Goal: Task Accomplishment & Management: Complete application form

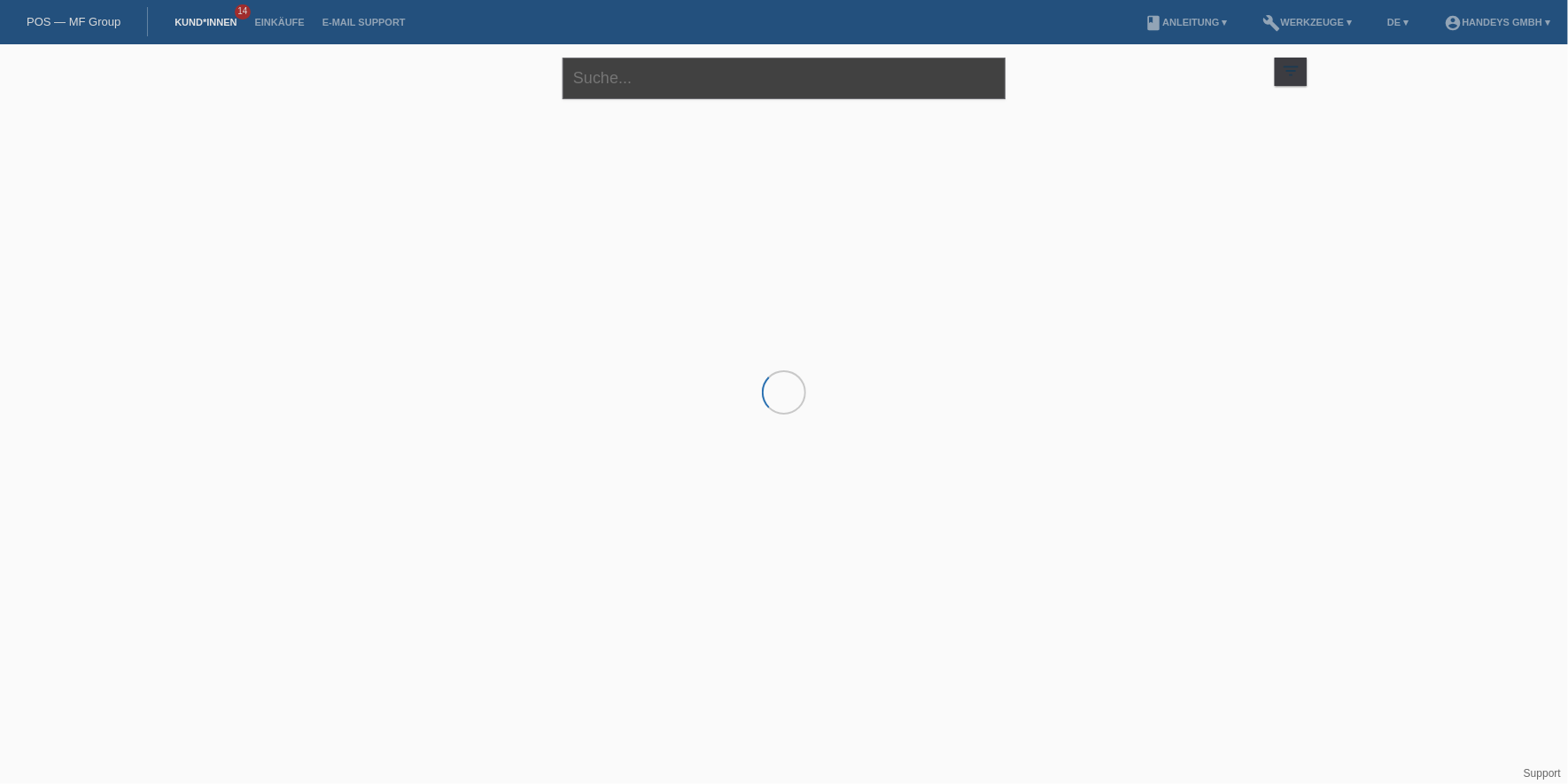
click at [625, 83] on input "text" at bounding box center [784, 79] width 443 height 42
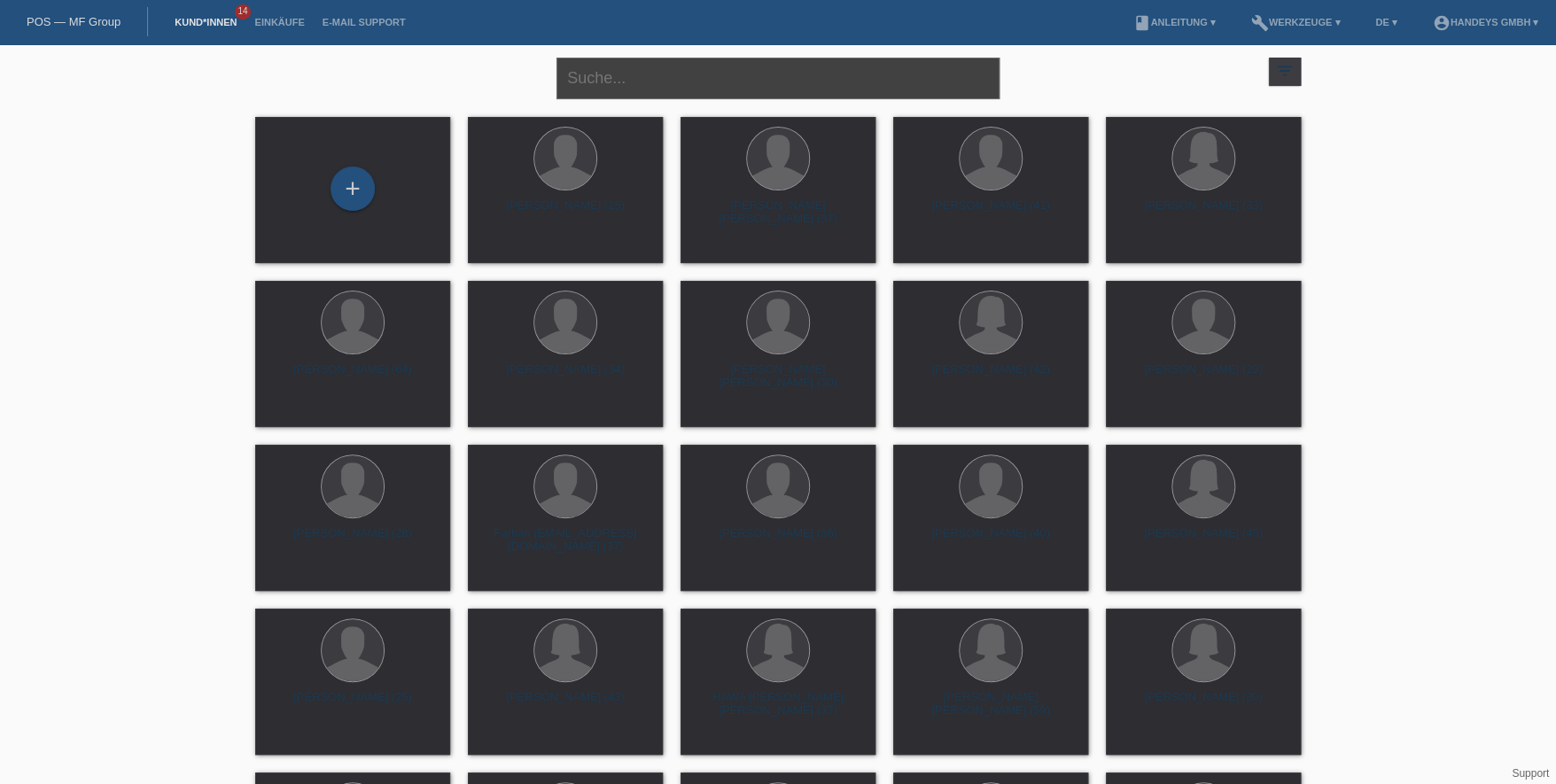
click at [684, 90] on input "text" at bounding box center [778, 79] width 443 height 42
type input "sefedine"
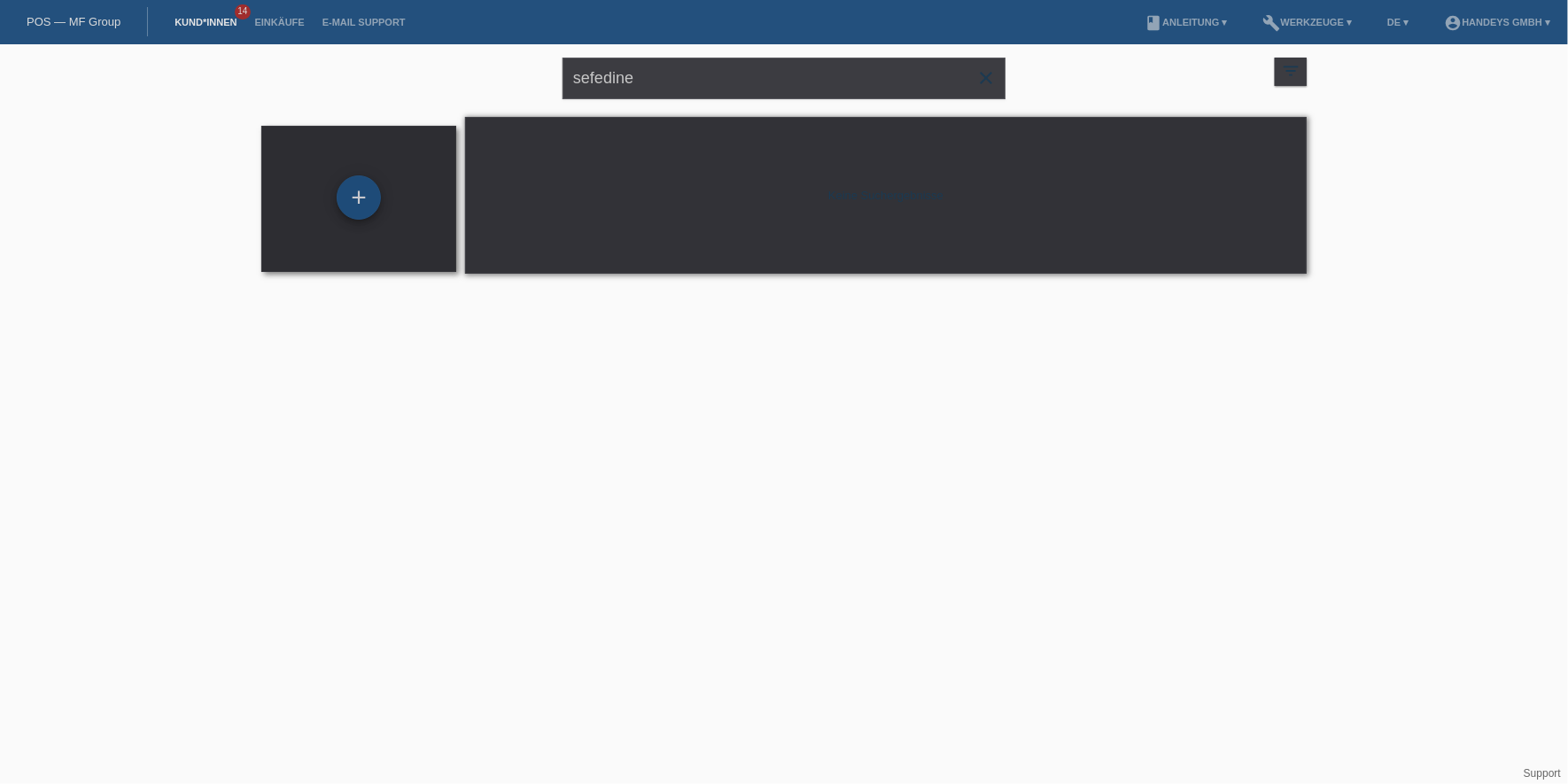
click at [347, 191] on div "+" at bounding box center [358, 197] width 44 height 44
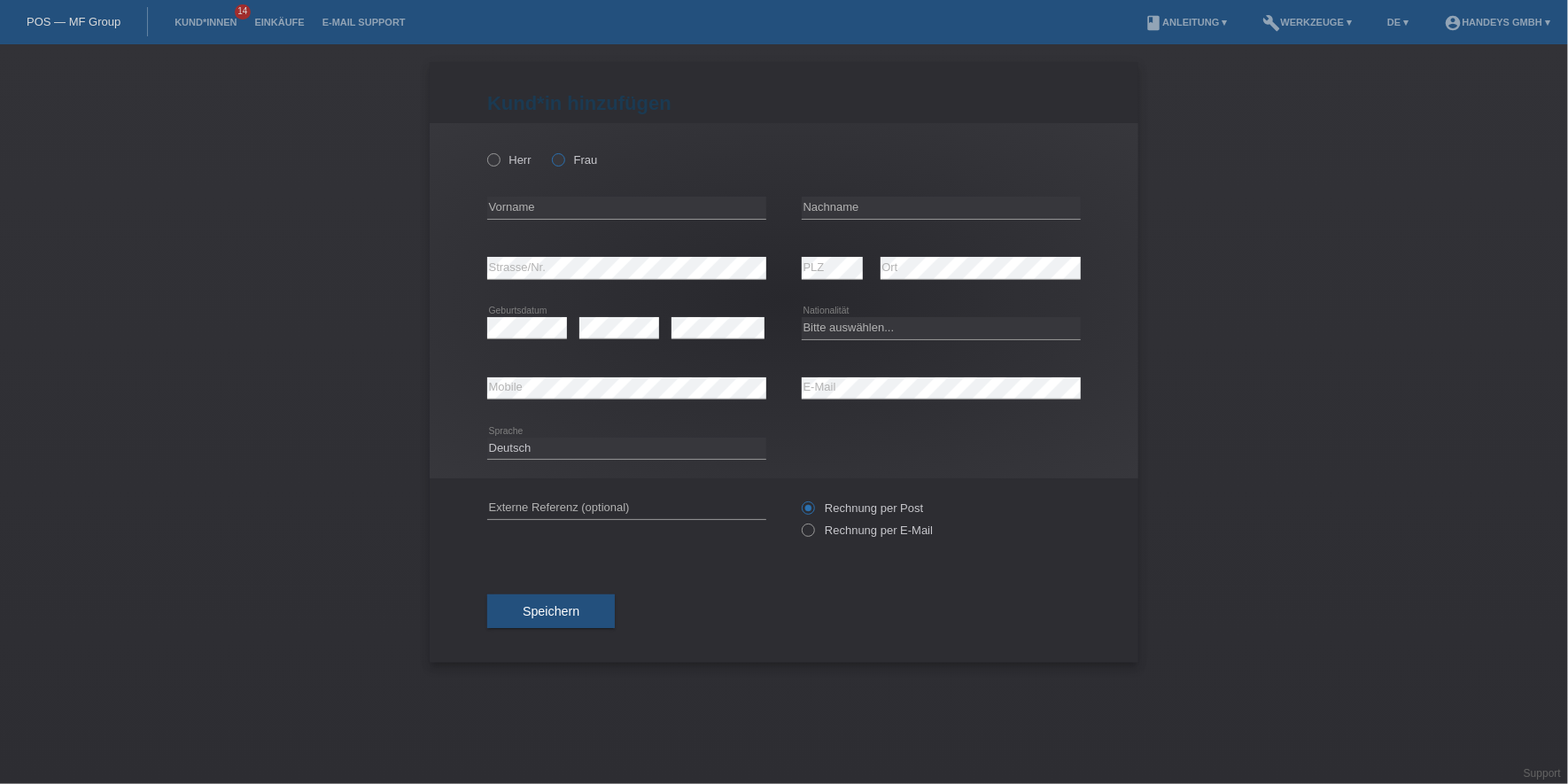
click at [566, 159] on label "Frau" at bounding box center [575, 159] width 45 height 14
click at [564, 159] on input "Frau" at bounding box center [557, 158] width 12 height 12
radio input "true"
click at [553, 211] on input "text" at bounding box center [627, 207] width 279 height 22
drag, startPoint x: 617, startPoint y: 189, endPoint x: 619, endPoint y: 200, distance: 11.2
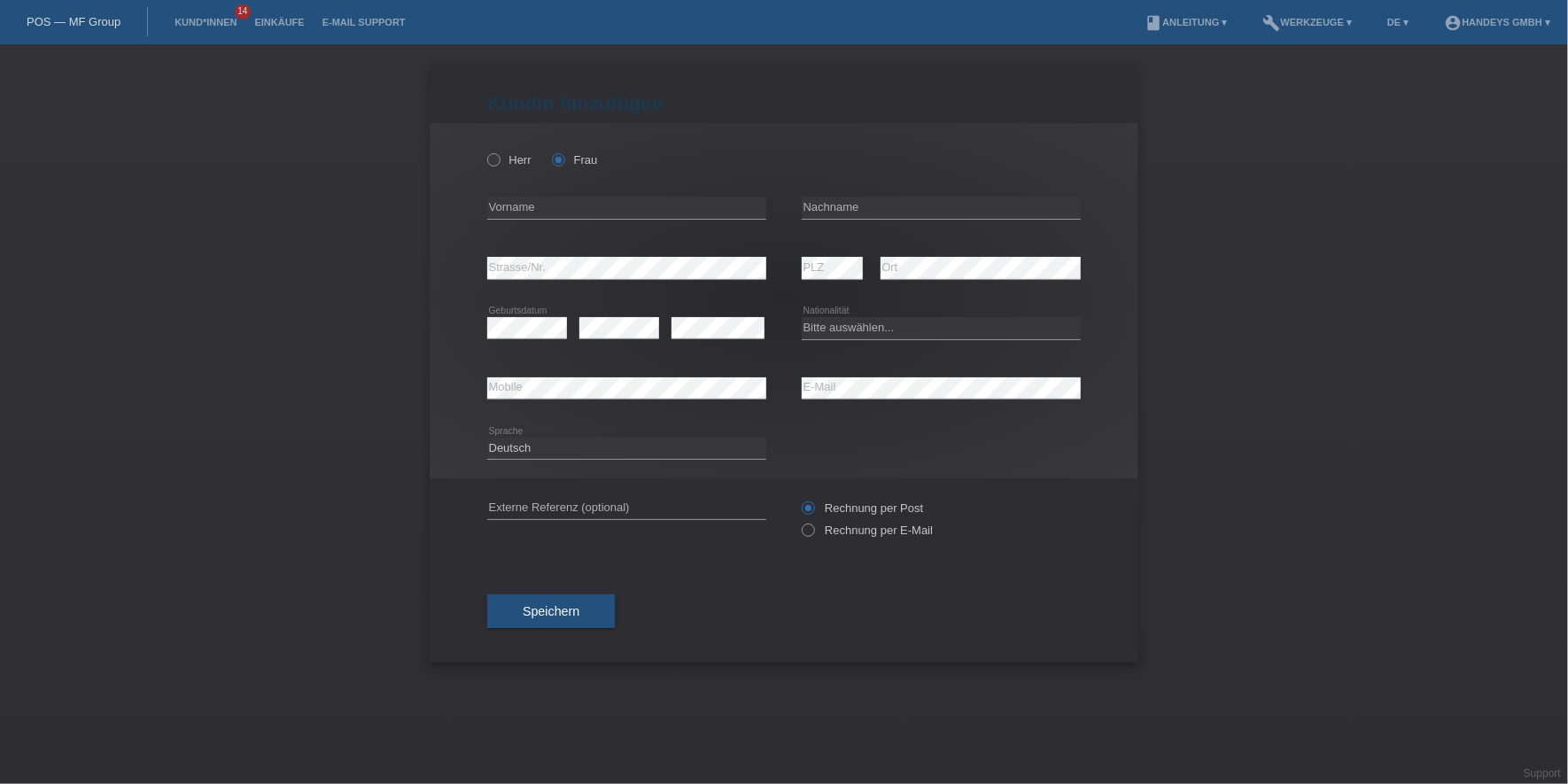
click at [617, 189] on div "error Vorname" at bounding box center [627, 208] width 279 height 61
click at [619, 200] on input "text" at bounding box center [627, 207] width 279 height 22
paste input "Kadire"
type input "Kadire"
click at [849, 203] on input "text" at bounding box center [941, 207] width 279 height 22
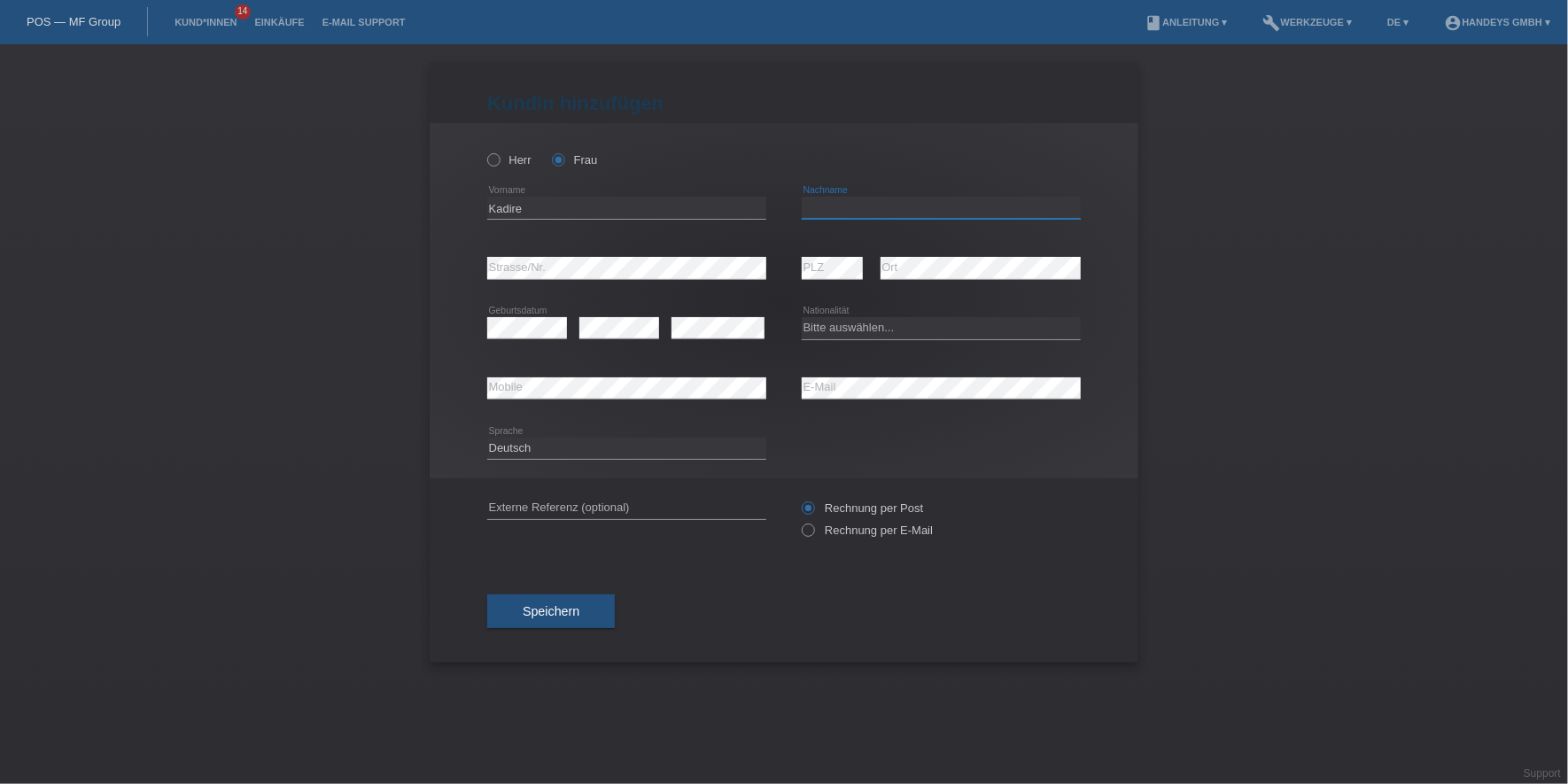
paste input "Sefedini"
type input "Sefedini"
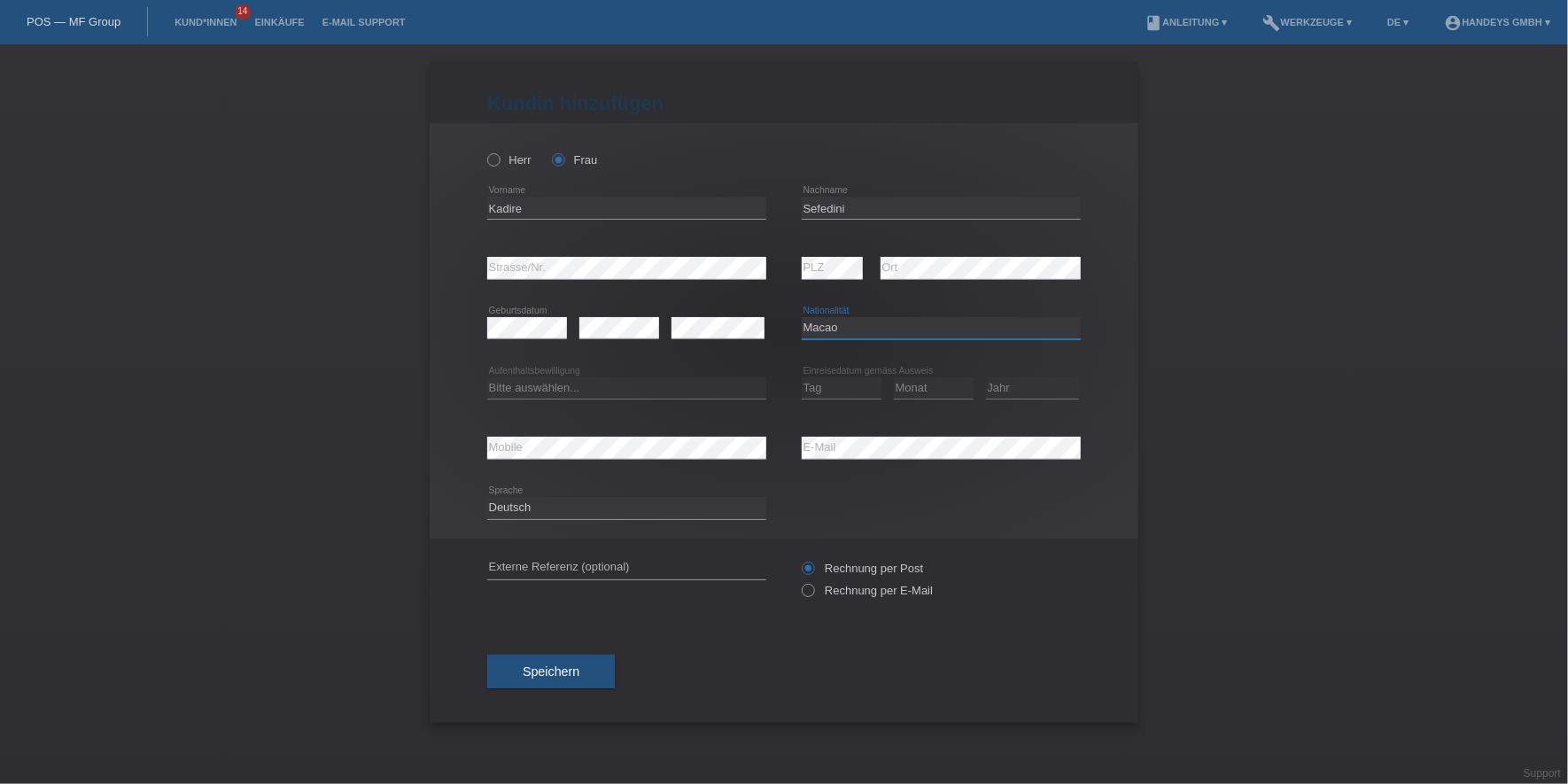
select select "MK"
click at [612, 392] on select "Bitte auswählen... C B B - Flüchtlingsstatus Andere" at bounding box center [627, 388] width 279 height 22
select select "C"
click at [488, 377] on select "Bitte auswählen... C B B - Flüchtlingsstatus Andere" at bounding box center [627, 388] width 279 height 22
click at [841, 392] on select "Tag 01 02 03 04 05 06 07 08 09 10 11" at bounding box center [841, 388] width 80 height 22
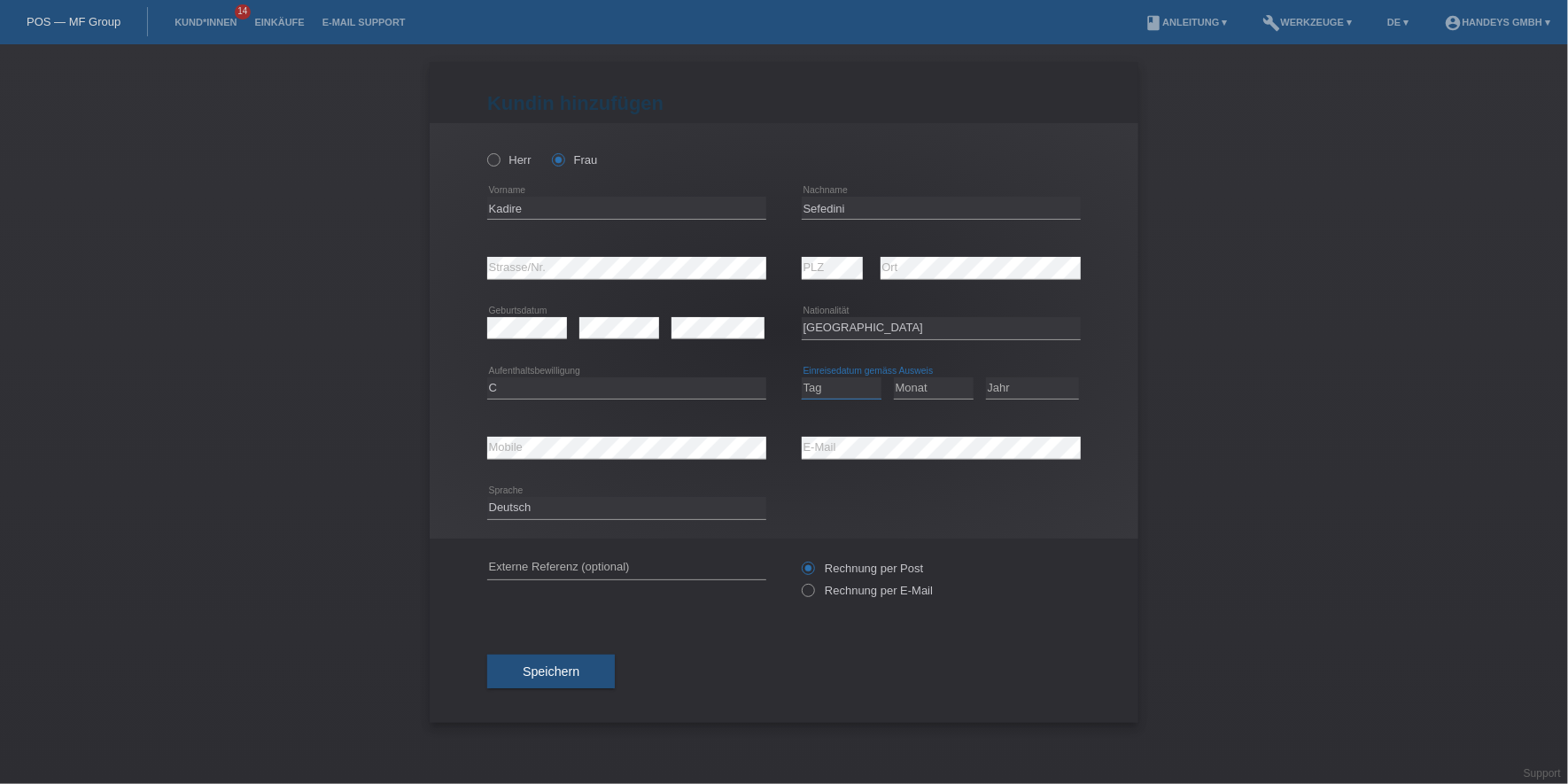
click at [836, 380] on select "Tag 01 02 03 04 05 06 07 08 09 10 11" at bounding box center [841, 388] width 80 height 22
click at [851, 383] on select "Tag 01 02 03 04 05 06 07 08 09 10 11" at bounding box center [841, 388] width 80 height 22
select select "11"
click at [802, 377] on select "Tag 01 02 03 04 05 06 07 08 09 10 11" at bounding box center [841, 388] width 80 height 22
select select "07"
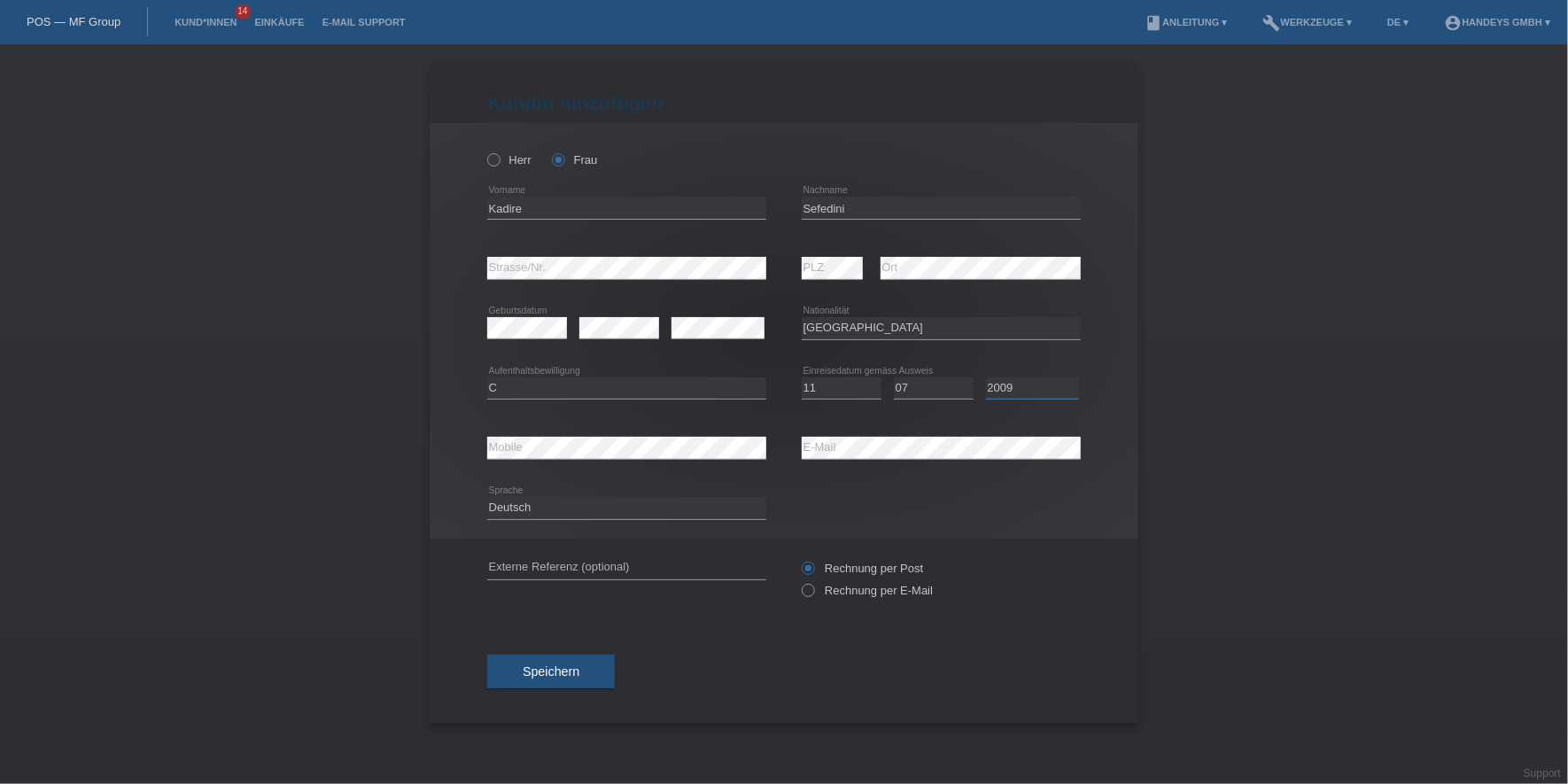
select select "2007"
click at [853, 582] on div "Rechnung per Post Rechnung per E-Mail" at bounding box center [941, 579] width 279 height 44
drag, startPoint x: 853, startPoint y: 582, endPoint x: 849, endPoint y: 590, distance: 8.9
click at [849, 590] on label "Rechnung per E-Mail" at bounding box center [867, 590] width 131 height 14
click at [813, 590] on input "Rechnung per E-Mail" at bounding box center [807, 594] width 12 height 22
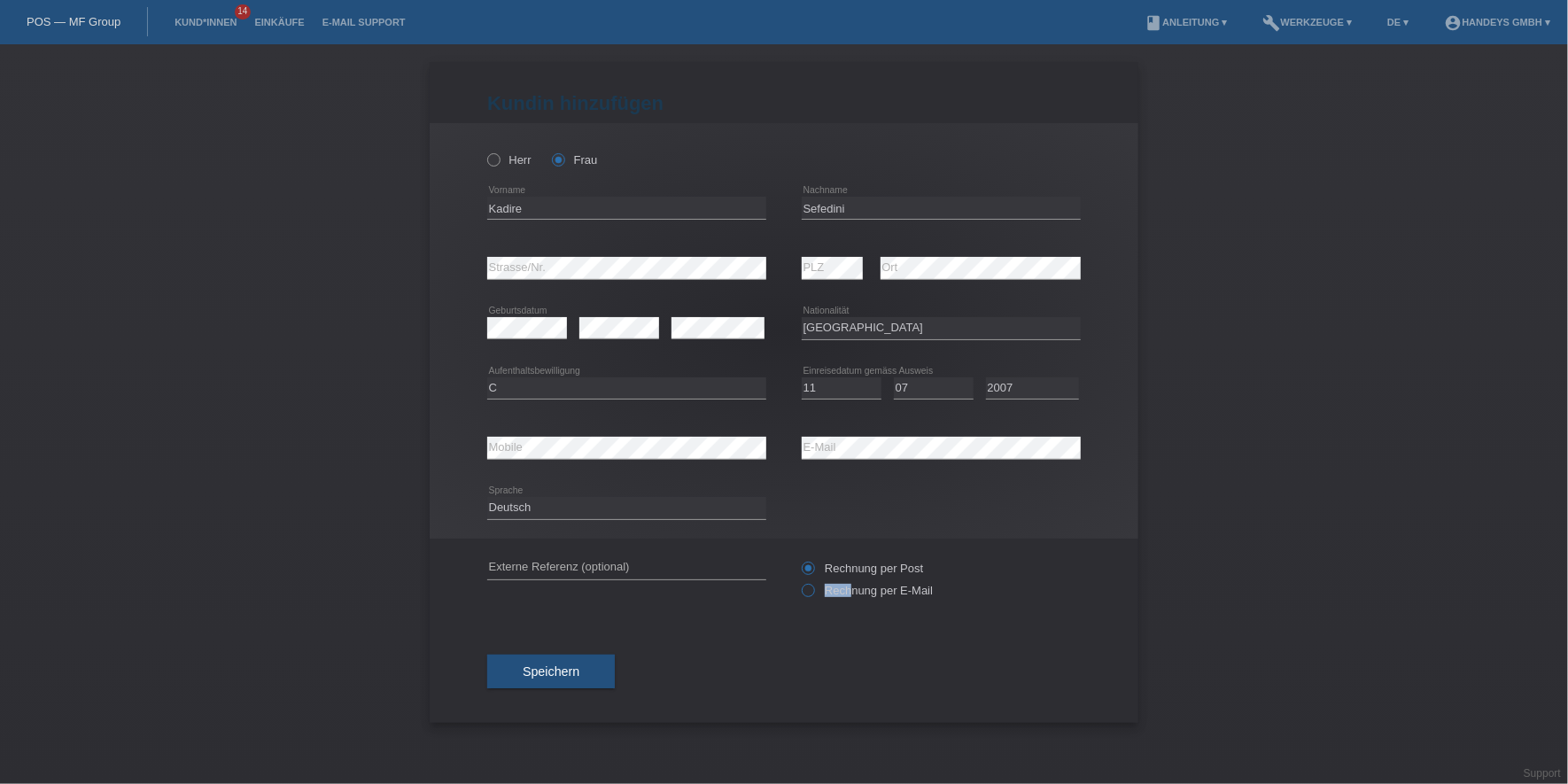
radio input "true"
click at [670, 557] on input "text" at bounding box center [627, 568] width 279 height 22
type input "DERYA"
click at [558, 639] on div "Speichern" at bounding box center [784, 671] width 594 height 103
click at [587, 677] on button "Speichern" at bounding box center [551, 671] width 128 height 33
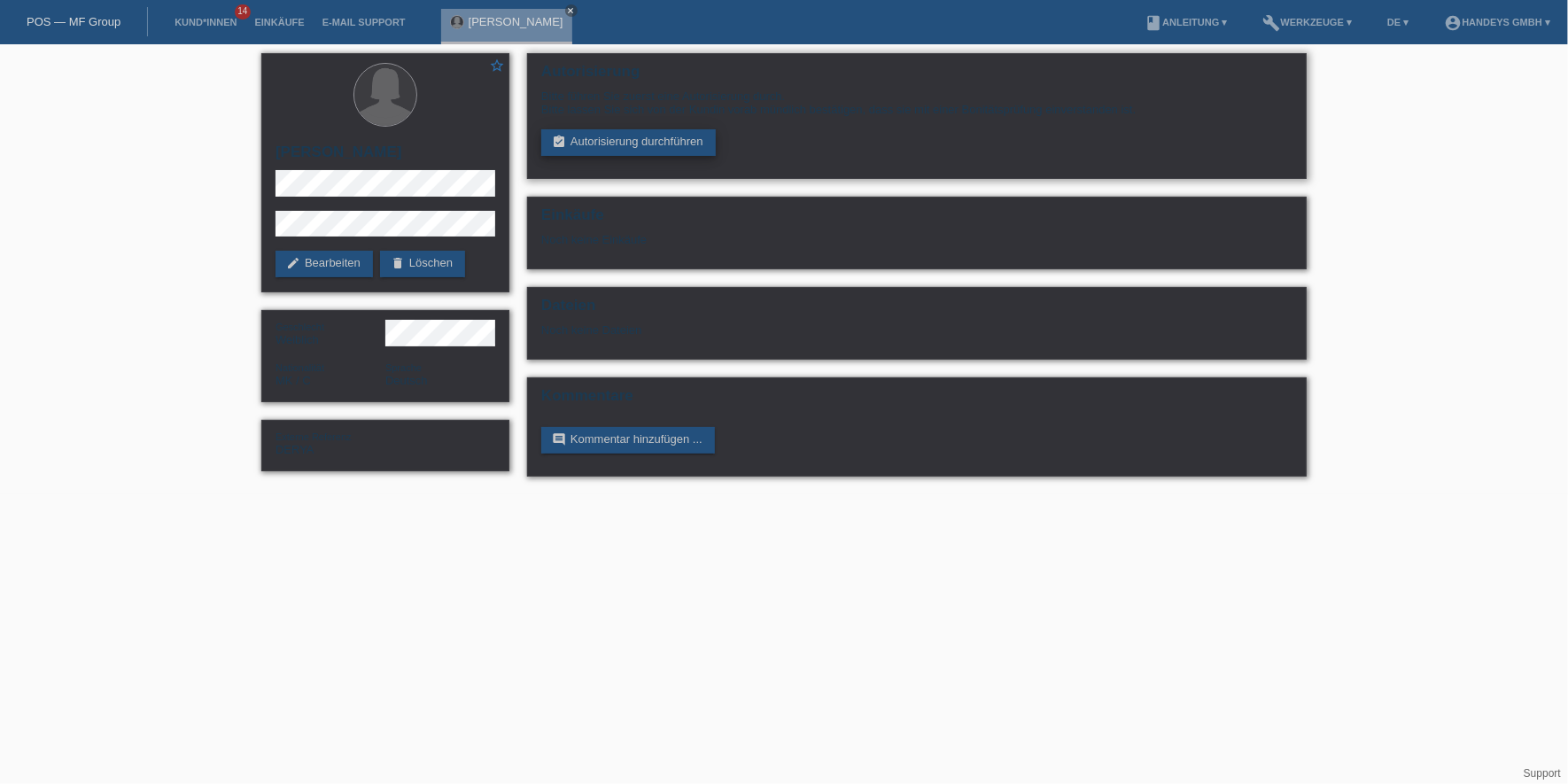
click at [631, 142] on link "assignment_turned_in Autorisierung durchführen" at bounding box center [628, 142] width 175 height 26
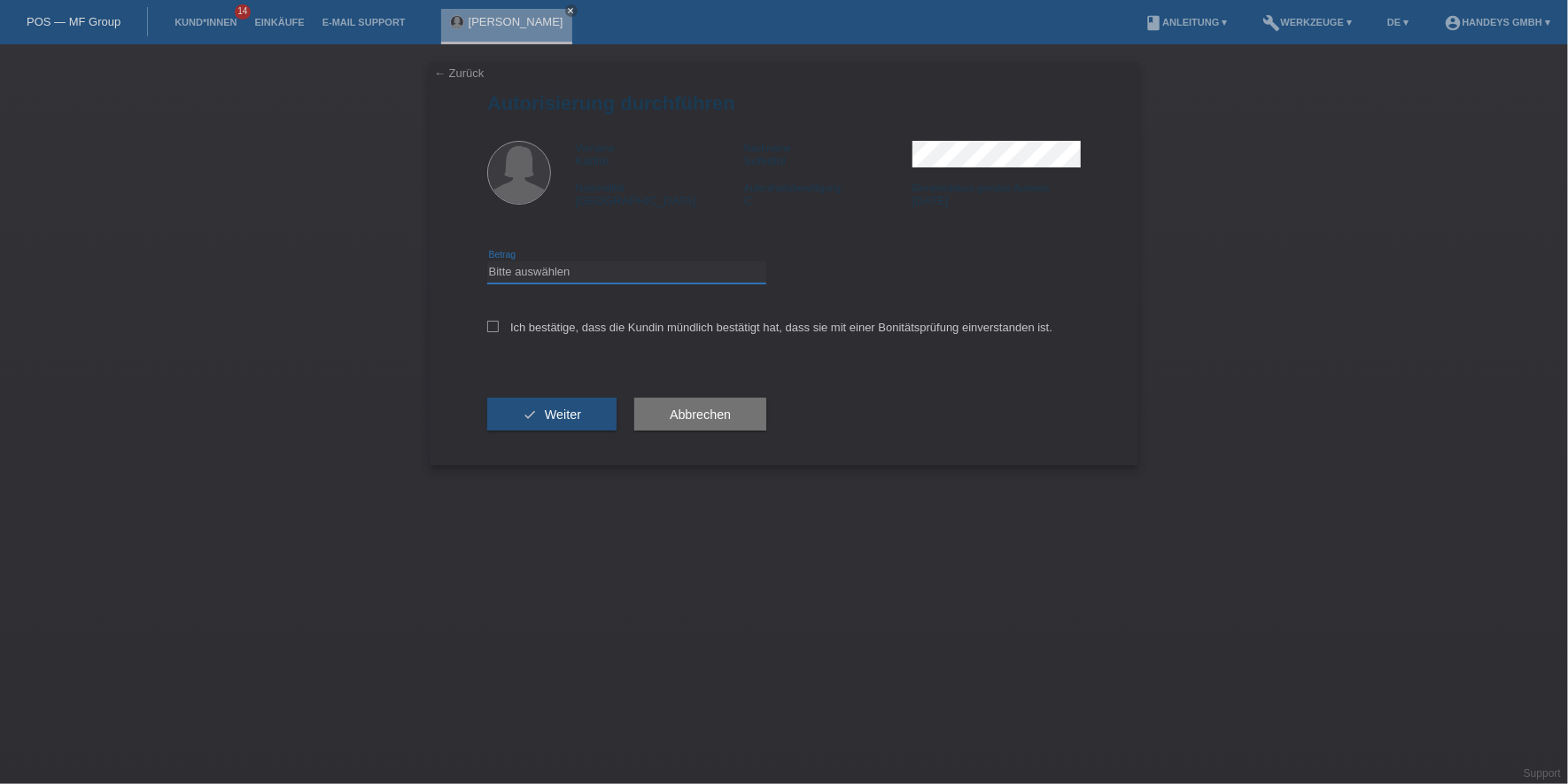
drag, startPoint x: 561, startPoint y: 271, endPoint x: 562, endPoint y: 281, distance: 10.0
click at [561, 271] on select "Bitte auswählen CHF 1.00 - CHF 499.00 CHF 500.00 - CHF 1'999.00 CHF 2'000.00 - …" at bounding box center [627, 272] width 279 height 22
select select "3"
click at [488, 261] on select "Bitte auswählen CHF 1.00 - CHF 499.00 CHF 500.00 - CHF 1'999.00 CHF 2'000.00 - …" at bounding box center [627, 272] width 279 height 22
click at [546, 321] on label "Ich bestätige, dass die Kundin mündlich bestätigt hat, dass sie mit einer Bonit…" at bounding box center [770, 326] width 565 height 14
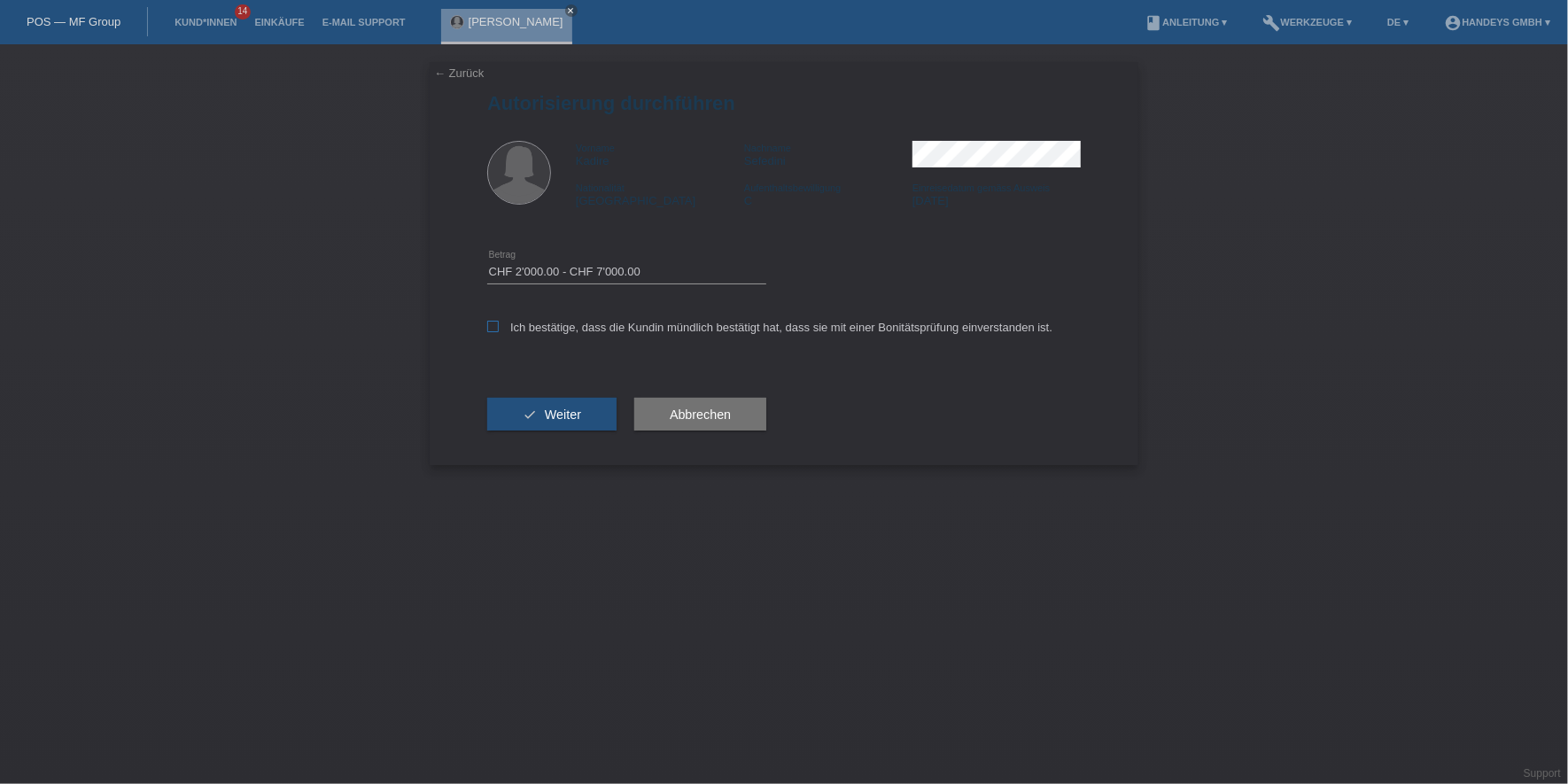
click at [499, 321] on input "Ich bestätige, dass die Kundin mündlich bestätigt hat, dass sie mit einer Bonit…" at bounding box center [493, 326] width 12 height 12
checkbox input "true"
click at [523, 413] on button "check Weiter" at bounding box center [552, 414] width 129 height 33
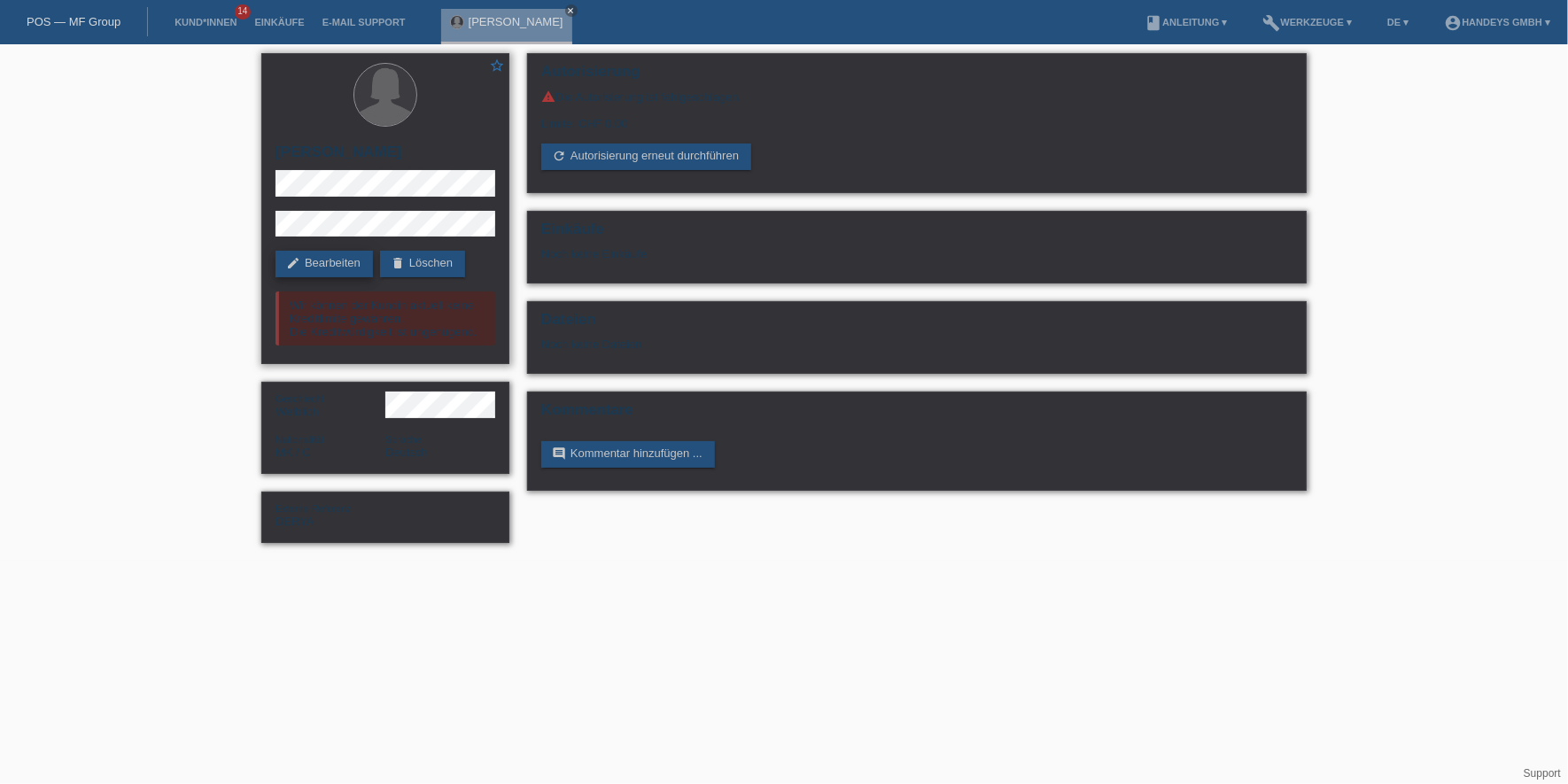
click at [308, 252] on link "edit Bearbeiten" at bounding box center [325, 263] width 98 height 26
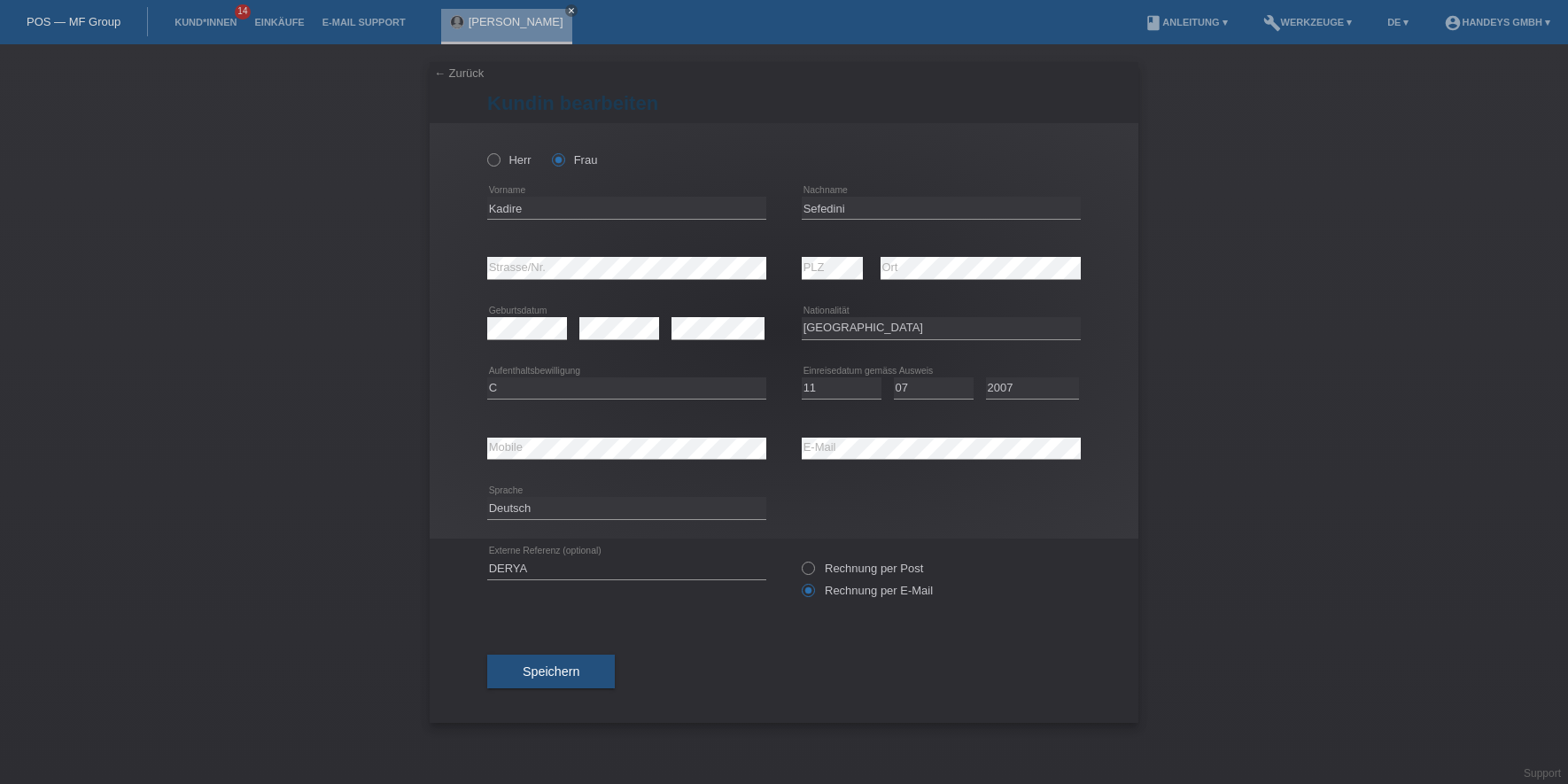
select select "MK"
select select "C"
select select "11"
select select "07"
select select "2007"
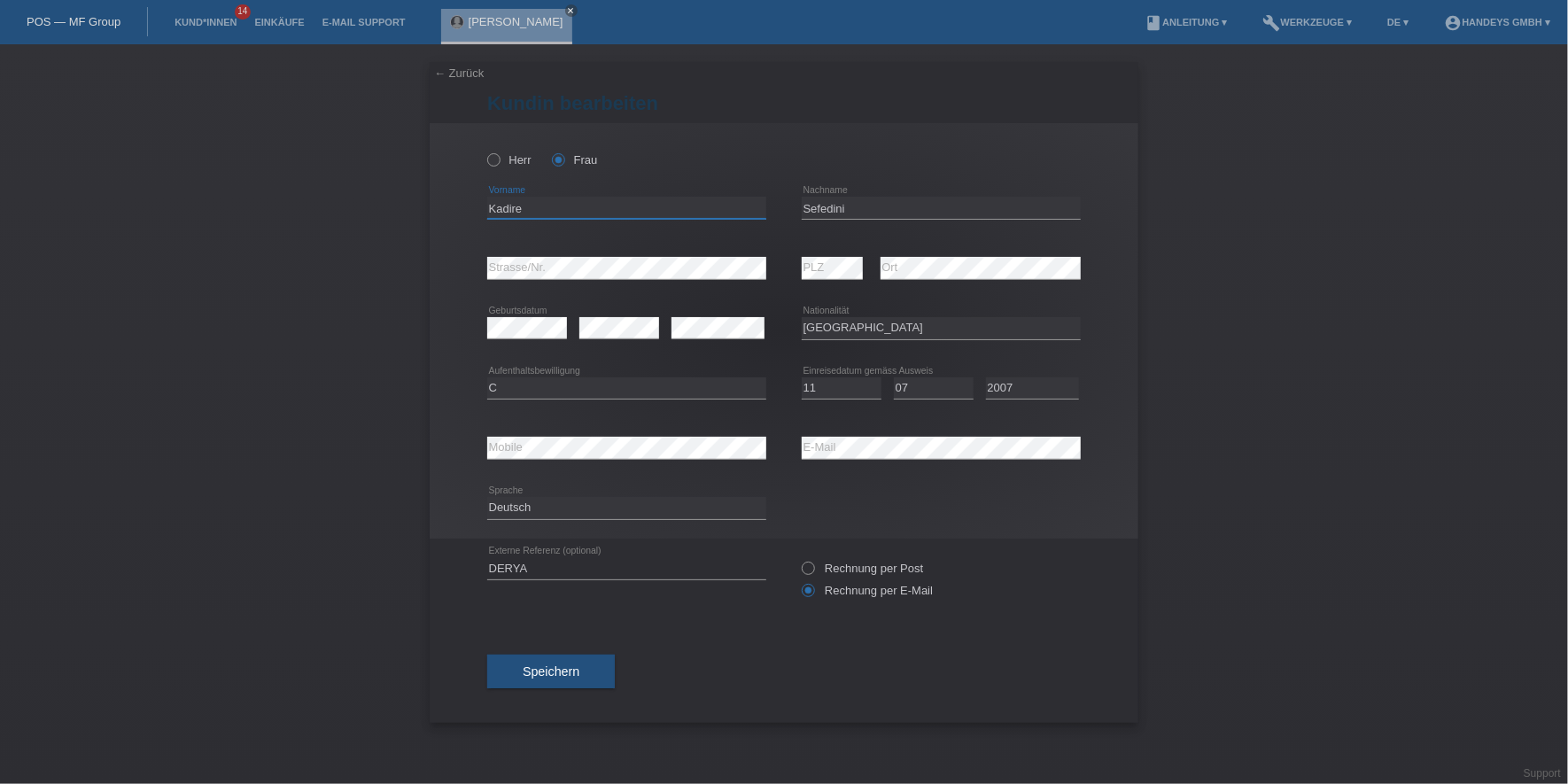
click at [506, 203] on input "Kadire" at bounding box center [627, 207] width 279 height 22
click at [821, 213] on input "Sefedini" at bounding box center [941, 207] width 279 height 22
click at [497, 211] on input "Kadire" at bounding box center [627, 207] width 279 height 22
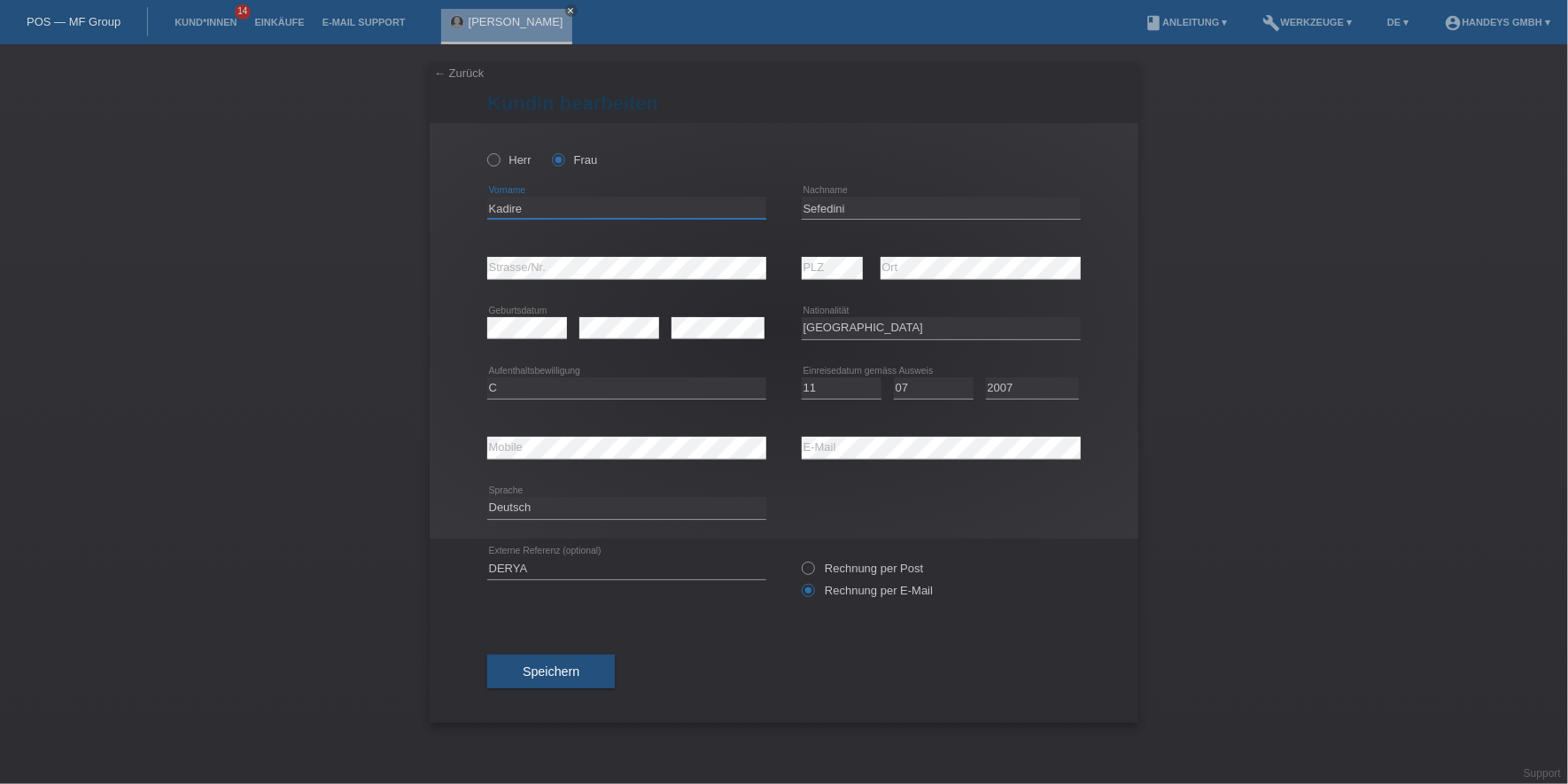
click at [497, 211] on input "Kadire" at bounding box center [627, 207] width 279 height 22
click at [413, 267] on div "← Zurück Kundin bearbeiten Herr Frau Kadire error Vorname error" at bounding box center [784, 414] width 1568 height 740
click at [760, 437] on div "error Mobile error E-Mail" at bounding box center [784, 448] width 594 height 61
click at [514, 461] on div "error Mobile" at bounding box center [627, 448] width 279 height 61
